Goal: Task Accomplishment & Management: Manage account settings

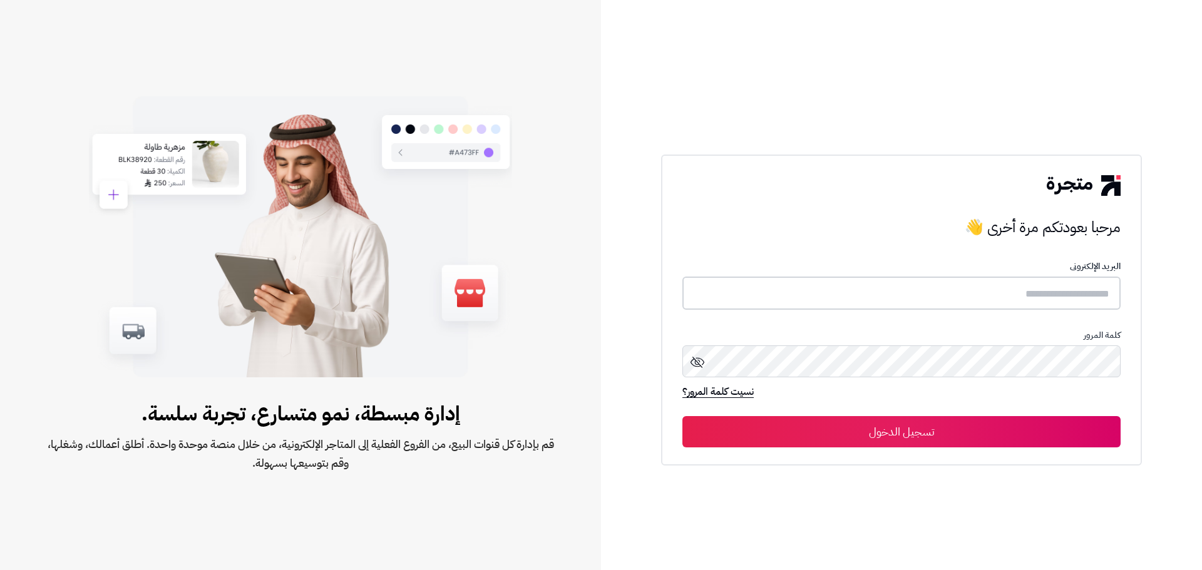
type input "**********"
click at [880, 435] on button "تسجيل الدخول" at bounding box center [901, 431] width 438 height 31
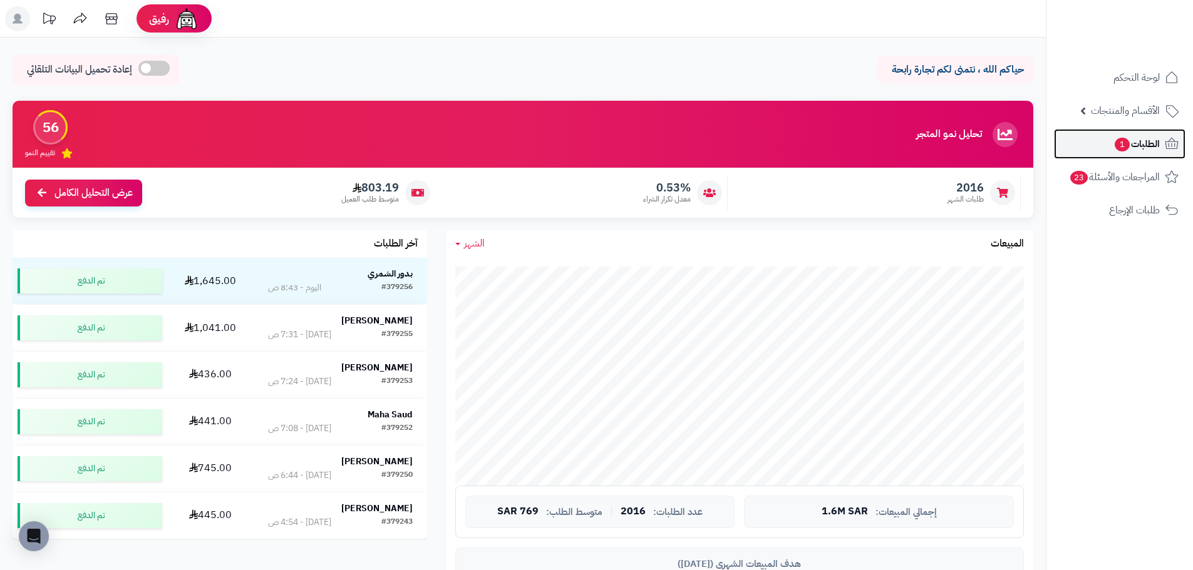
click at [1129, 147] on span "الطلبات 1" at bounding box center [1136, 144] width 46 height 18
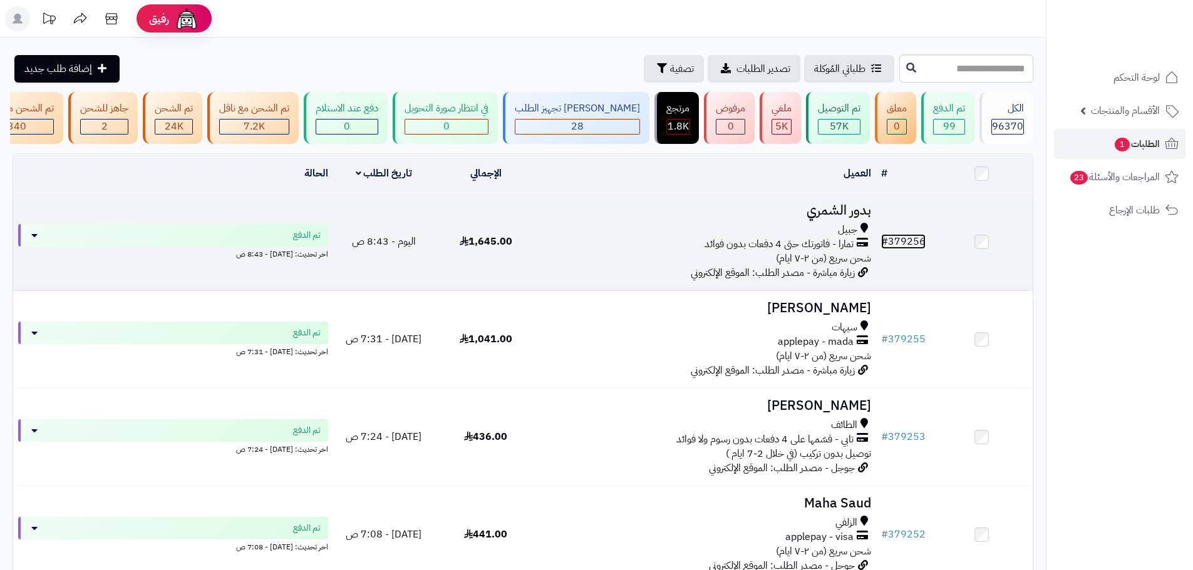
click at [909, 249] on link "# 379256" at bounding box center [903, 241] width 44 height 15
